Goal: Task Accomplishment & Management: Complete application form

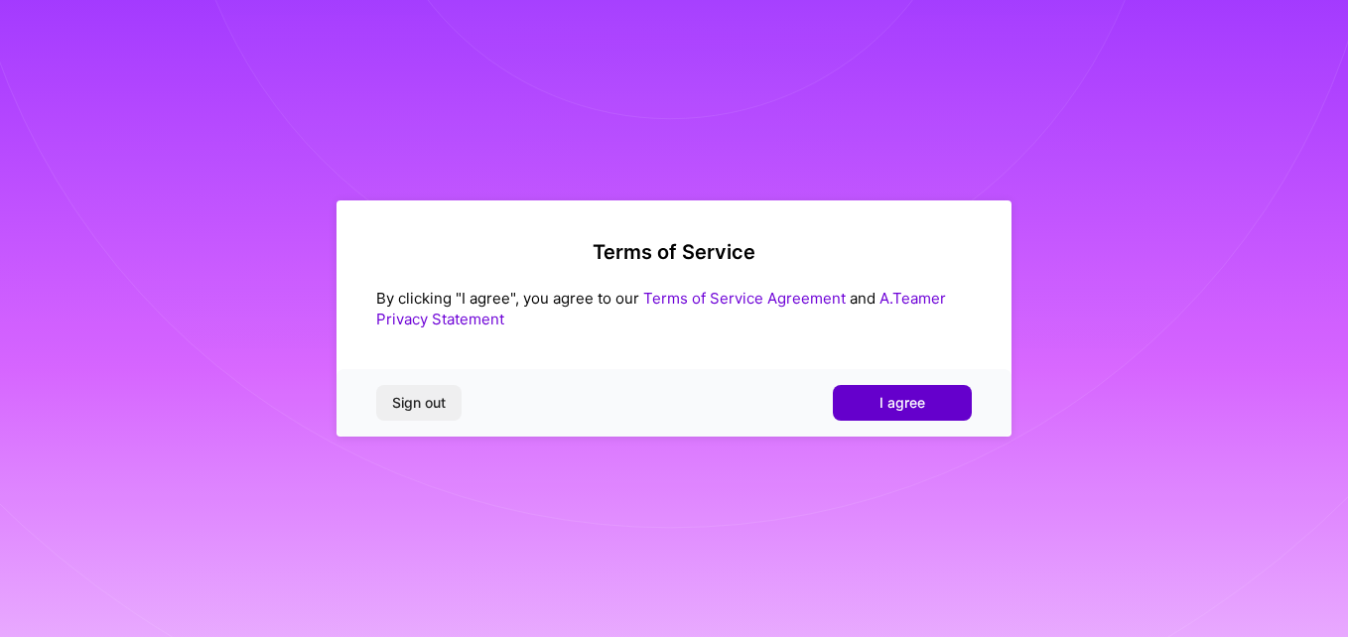
click at [931, 409] on button "I agree" at bounding box center [902, 403] width 139 height 36
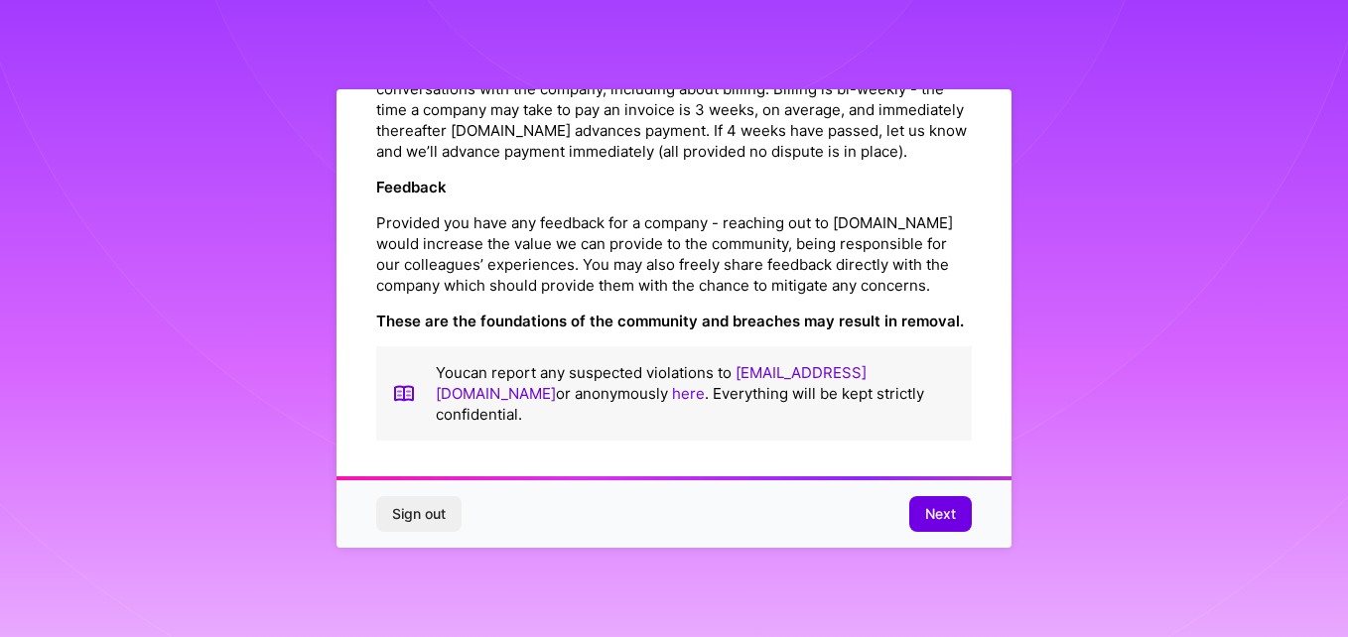
scroll to position [2355, 0]
click at [943, 511] on span "Next" at bounding box center [940, 514] width 31 height 20
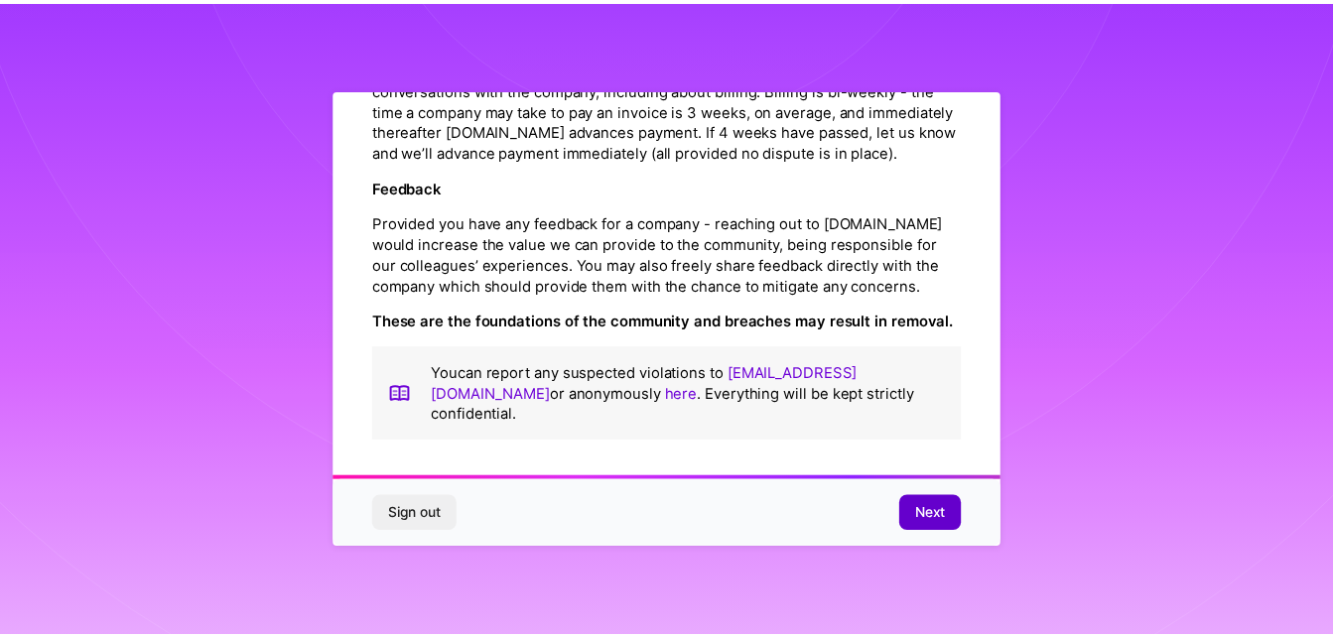
scroll to position [77, 0]
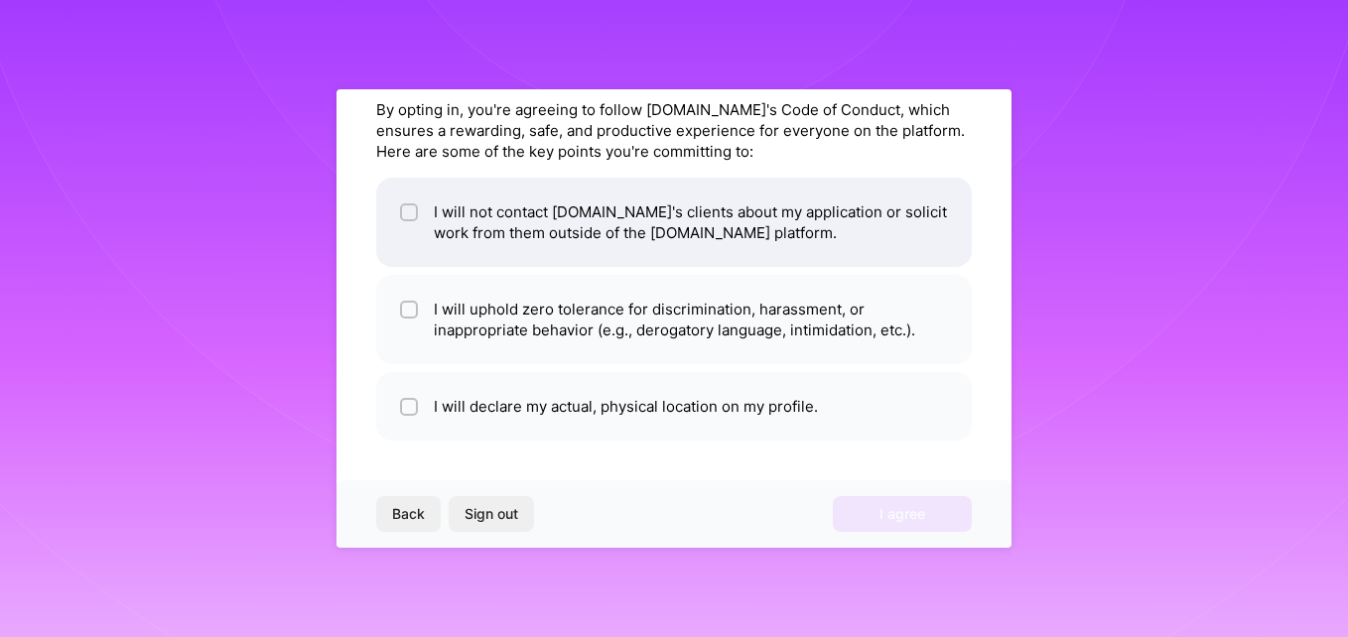
click at [414, 208] on input "checkbox" at bounding box center [411, 213] width 14 height 14
checkbox input "true"
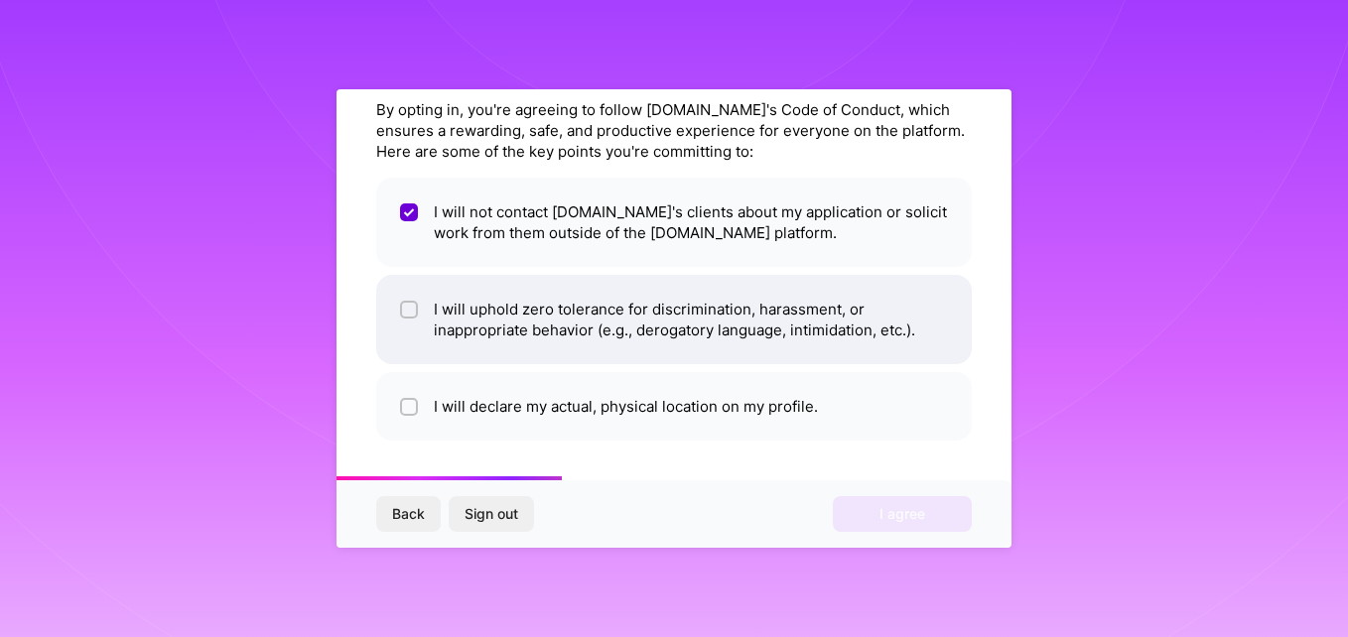
click at [407, 313] on input "checkbox" at bounding box center [411, 311] width 14 height 14
checkbox input "true"
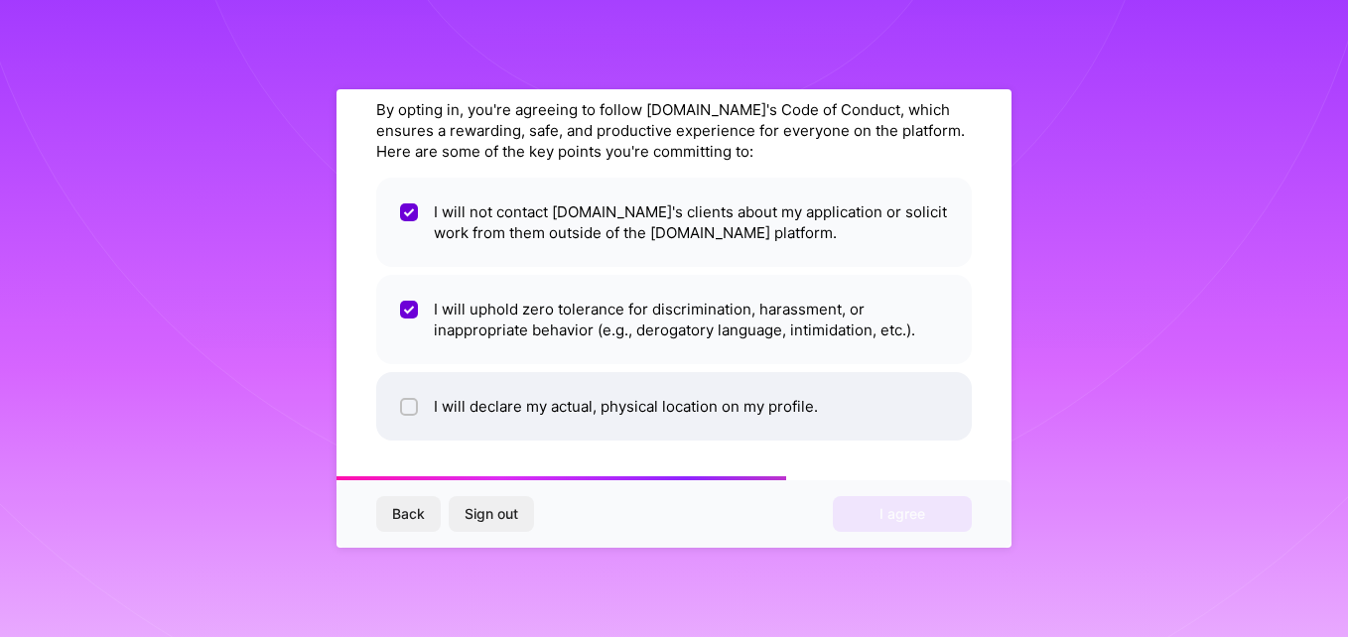
click at [407, 412] on input "checkbox" at bounding box center [411, 408] width 14 height 14
checkbox input "true"
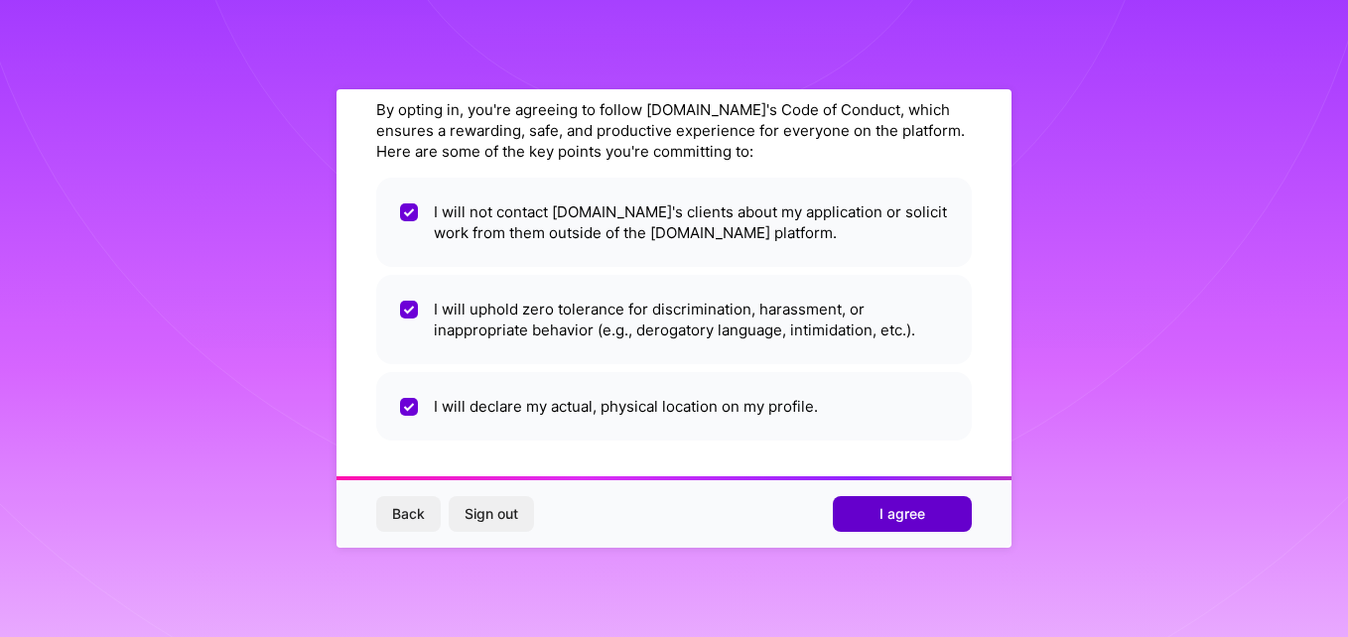
click at [866, 514] on button "I agree" at bounding box center [902, 514] width 139 height 36
